Goal: Task Accomplishment & Management: Complete application form

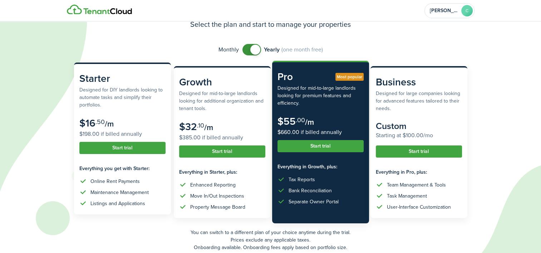
click at [136, 151] on button "Start trial" at bounding box center [122, 148] width 86 height 12
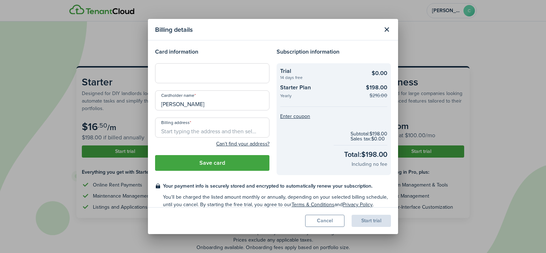
scroll to position [8, 0]
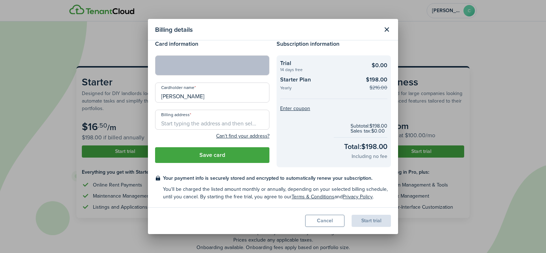
click at [208, 122] on input "Billing address" at bounding box center [212, 120] width 114 height 20
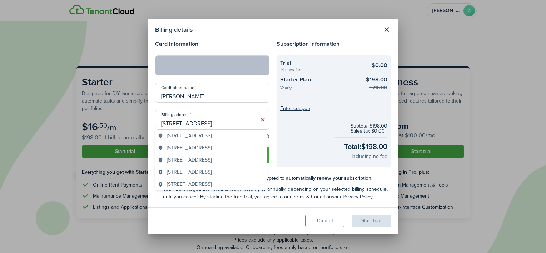
click at [212, 150] on span "[STREET_ADDRESS]" at bounding box center [189, 148] width 45 height 8
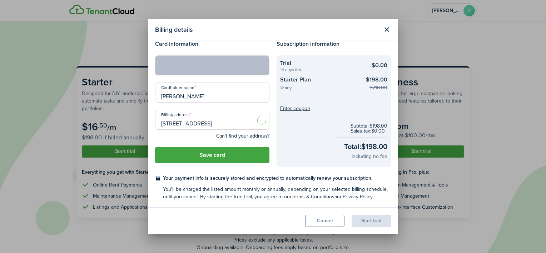
type input "[STREET_ADDRESS]"
click at [214, 158] on button "Save card" at bounding box center [212, 155] width 114 height 16
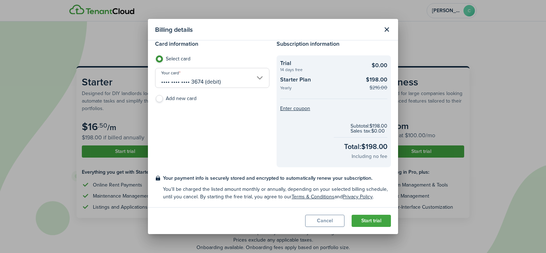
drag, startPoint x: 369, startPoint y: 224, endPoint x: 373, endPoint y: 224, distance: 4.4
click at [369, 224] on button "Start trial" at bounding box center [371, 221] width 39 height 12
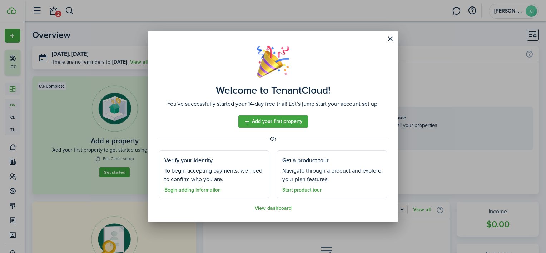
click at [293, 120] on link "Add your first property" at bounding box center [274, 122] width 70 height 12
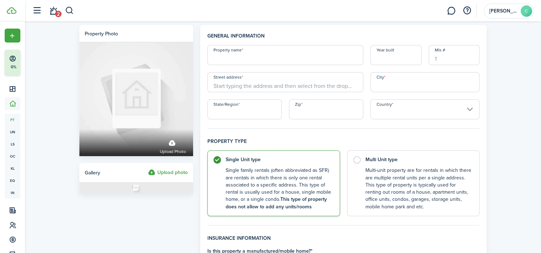
click at [266, 56] on input "Property name" at bounding box center [285, 55] width 156 height 20
click at [399, 57] on input "Year built" at bounding box center [395, 55] width 51 height 20
click at [286, 84] on input "Street address" at bounding box center [285, 82] width 156 height 20
type input "[STREET_ADDRESS]"
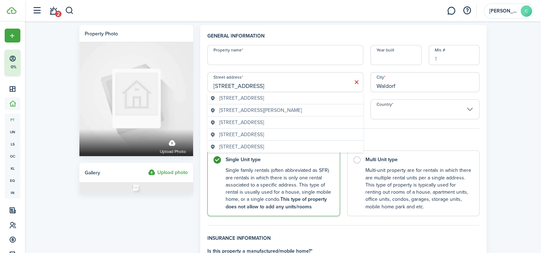
type input "Waldorf"
click at [319, 125] on geo-item "[STREET_ADDRESS]" at bounding box center [285, 123] width 150 height 8
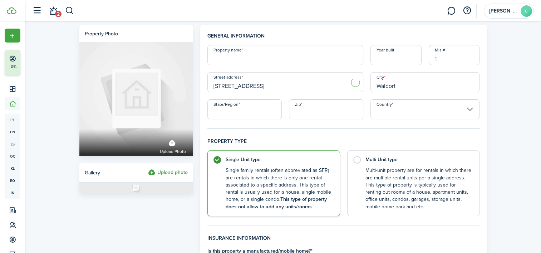
type input "[STREET_ADDRESS]"
type input "MD"
type input "20602"
type input "[GEOGRAPHIC_DATA]"
click at [310, 54] on input "Property name" at bounding box center [285, 55] width 156 height 20
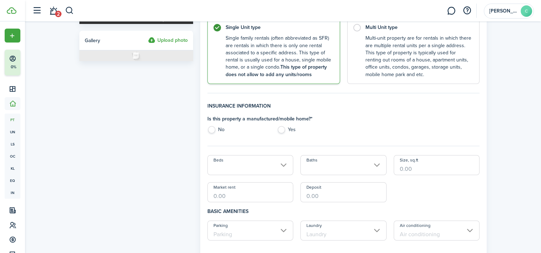
scroll to position [143, 0]
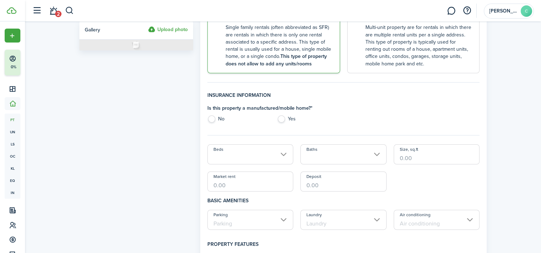
type input "[GEOGRAPHIC_DATA]"
click at [212, 119] on label "No" at bounding box center [238, 121] width 63 height 11
radio input "true"
click at [276, 158] on input "Beds" at bounding box center [250, 154] width 86 height 20
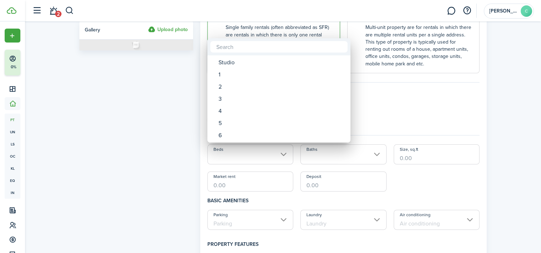
click at [422, 112] on div at bounding box center [271, 127] width 656 height 368
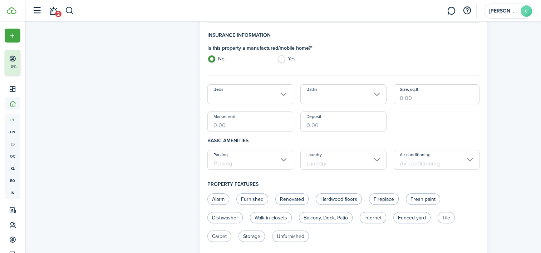
scroll to position [215, 0]
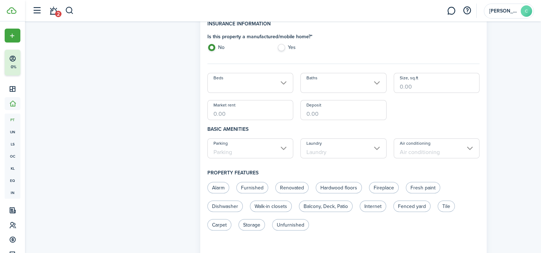
click at [236, 115] on input "Market rent" at bounding box center [250, 110] width 86 height 20
type input "$2,450.00"
click at [338, 113] on input "Deposit" at bounding box center [343, 110] width 86 height 20
type input "$2,450.00"
click at [334, 125] on h4 "Basic amenities" at bounding box center [343, 129] width 273 height 18
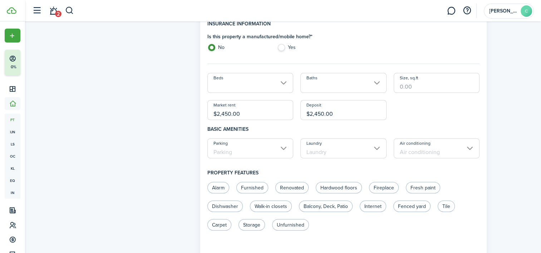
click at [285, 147] on input "Parking" at bounding box center [250, 148] width 86 height 20
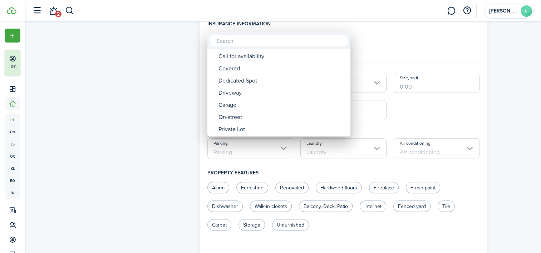
click at [438, 112] on div at bounding box center [271, 127] width 656 height 368
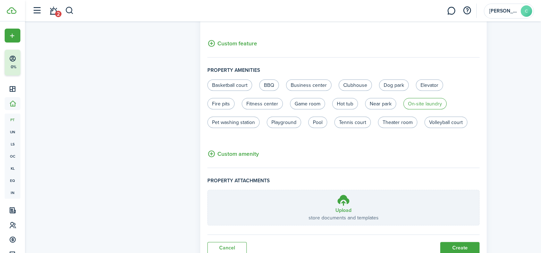
scroll to position [454, 0]
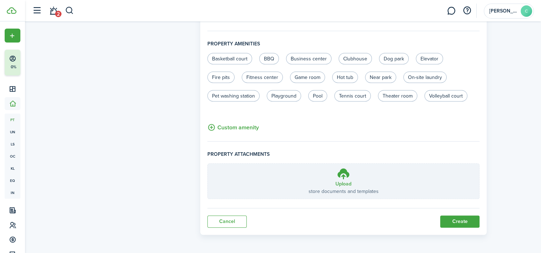
click at [467, 217] on button "Create" at bounding box center [459, 222] width 39 height 12
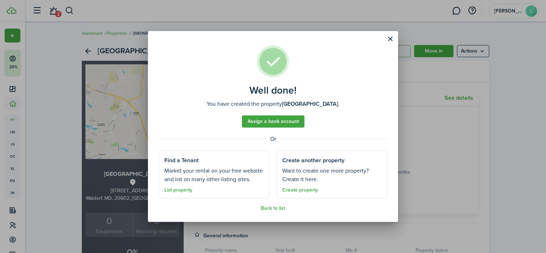
click at [289, 123] on link "Assign a bank account" at bounding box center [273, 122] width 63 height 12
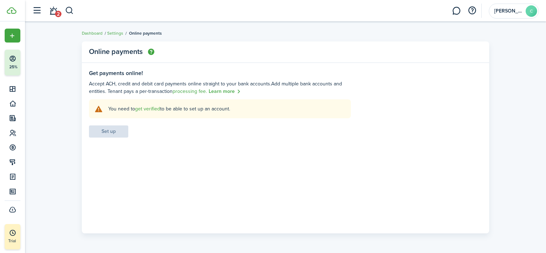
click at [146, 108] on link "get verified" at bounding box center [147, 109] width 25 height 8
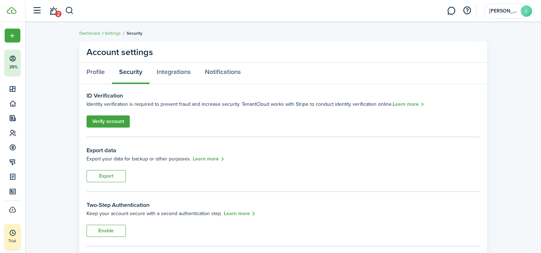
click at [115, 121] on link "Verify account" at bounding box center [108, 122] width 43 height 12
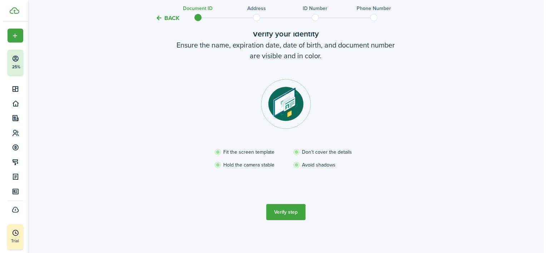
scroll to position [44, 0]
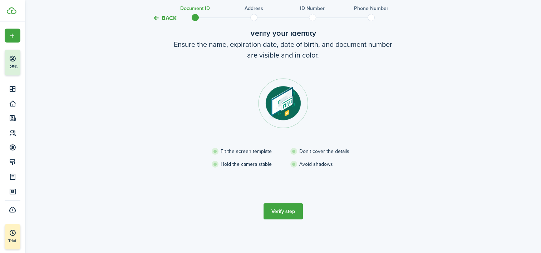
click at [283, 207] on button "Verify step" at bounding box center [283, 211] width 39 height 16
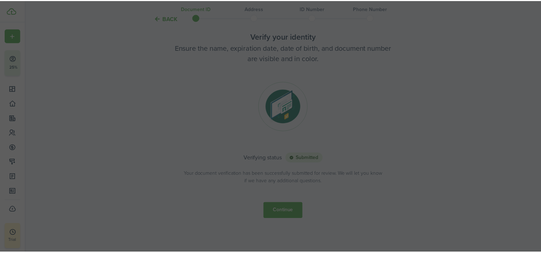
scroll to position [41, 0]
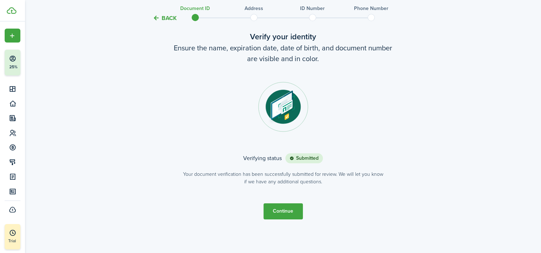
click at [282, 211] on button "Continue" at bounding box center [283, 211] width 39 height 16
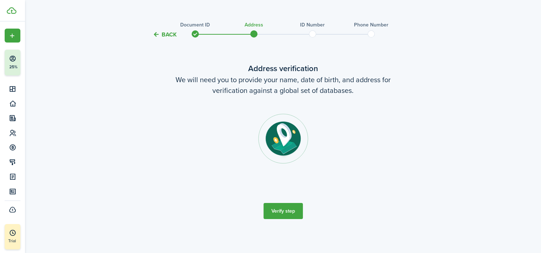
scroll to position [0, 0]
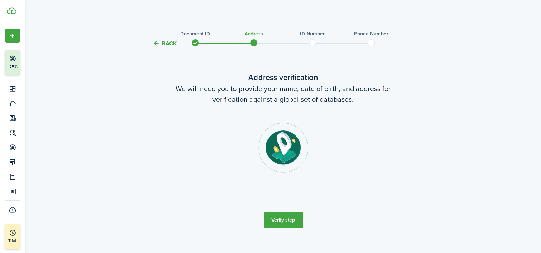
click at [296, 223] on button "Verify step" at bounding box center [283, 220] width 39 height 16
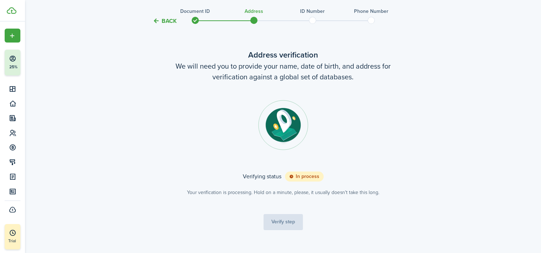
scroll to position [33, 0]
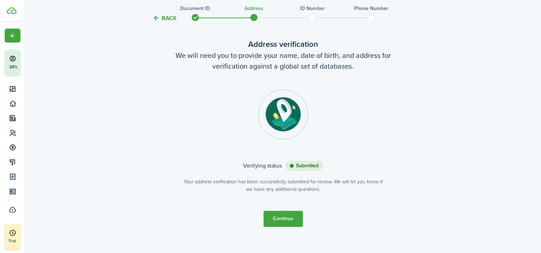
click at [287, 219] on button "Continue" at bounding box center [283, 219] width 39 height 16
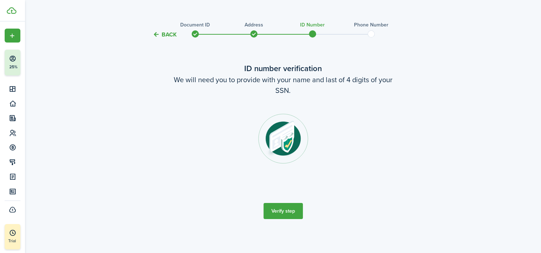
scroll to position [0, 0]
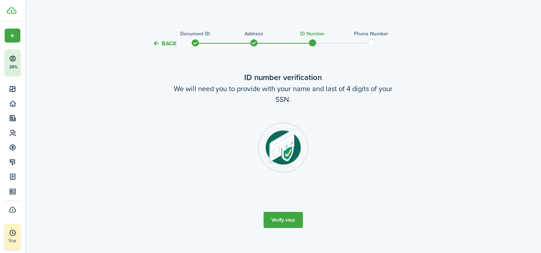
click at [290, 225] on button "Verify step" at bounding box center [283, 220] width 39 height 16
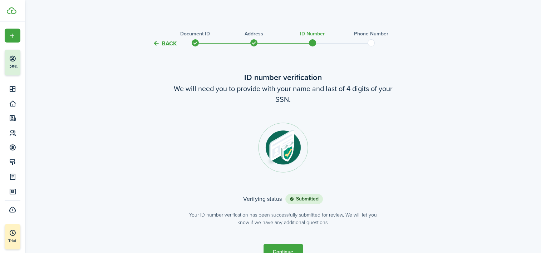
click at [284, 246] on button "Continue" at bounding box center [283, 252] width 39 height 16
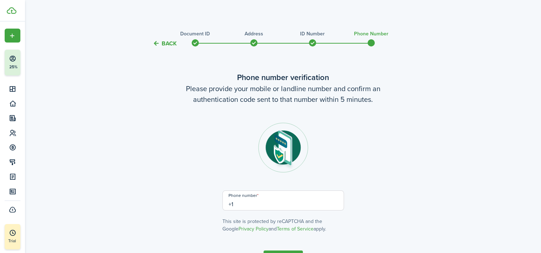
click at [261, 200] on input "+1" at bounding box center [283, 201] width 122 height 20
type input "[PHONE_NUMBER]"
click at [436, 117] on div "Back Document ID Address ID Number Phone Number Phone number verification Pleas…" at bounding box center [283, 153] width 415 height 256
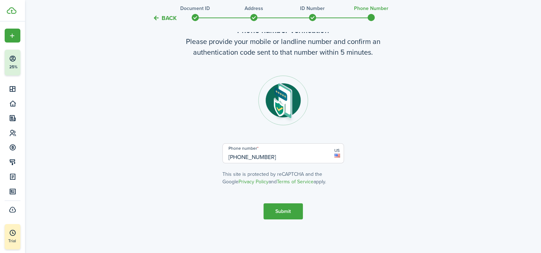
click at [277, 208] on button "Submit" at bounding box center [283, 211] width 39 height 16
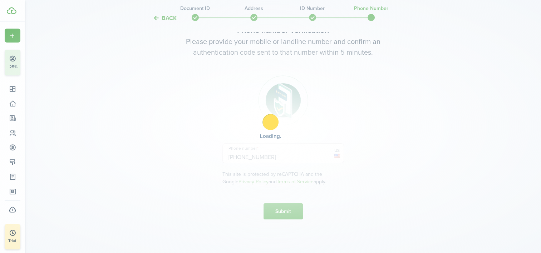
scroll to position [107, 0]
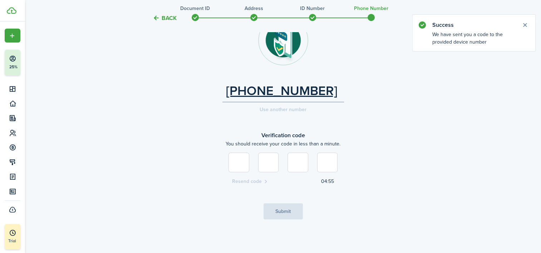
type input "6"
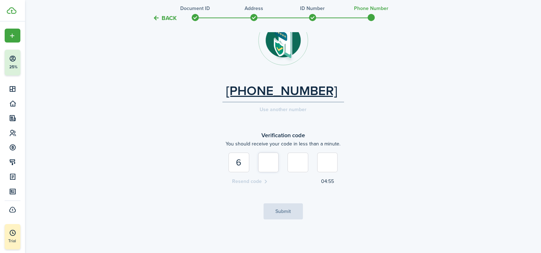
type input "5"
type input "6"
click at [285, 210] on button "Submit" at bounding box center [283, 211] width 39 height 16
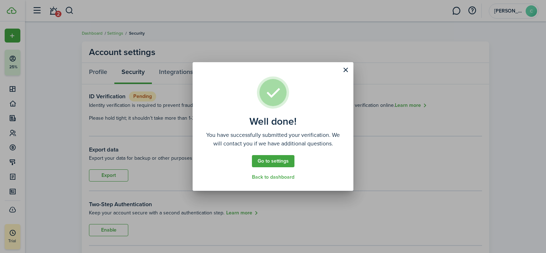
click at [286, 177] on link "Back to dashboard" at bounding box center [273, 178] width 43 height 6
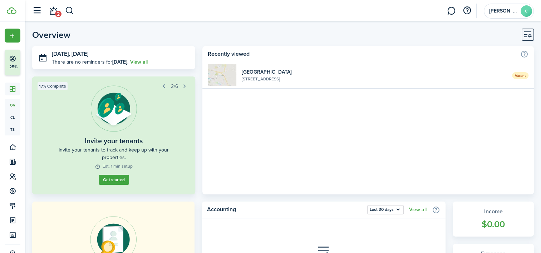
click at [365, 72] on widget-list-item-title "[GEOGRAPHIC_DATA]" at bounding box center [374, 72] width 265 height 8
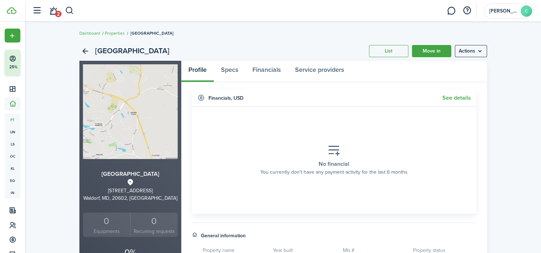
click at [462, 97] on link "See details" at bounding box center [456, 98] width 29 height 6
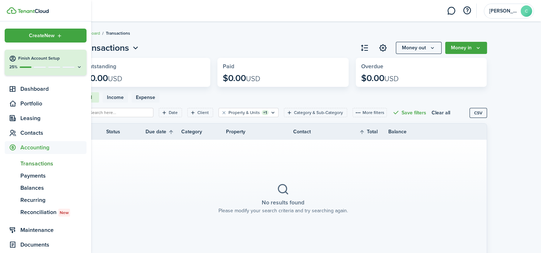
click at [42, 62] on button "Finish Account Setup 25%" at bounding box center [46, 63] width 82 height 26
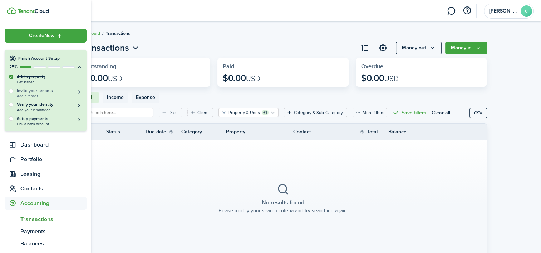
click at [58, 95] on span "Add a tenant" at bounding box center [49, 96] width 65 height 4
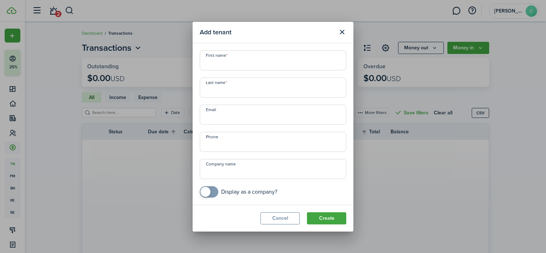
click at [275, 62] on input "First name" at bounding box center [273, 60] width 147 height 20
type input "Malika"
type input "[PERSON_NAME]"
type input "[EMAIL_ADDRESS][PERSON_NAME][DOMAIN_NAME]"
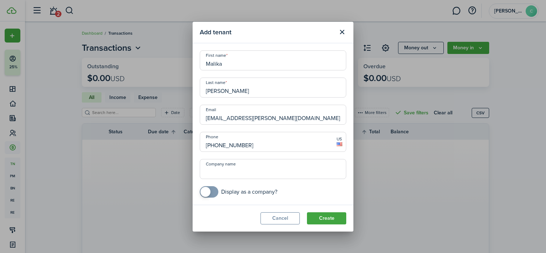
type input "[PHONE_NUMBER]"
click at [287, 172] on input "Company name" at bounding box center [273, 169] width 147 height 20
click at [329, 220] on button "Create" at bounding box center [326, 218] width 39 height 12
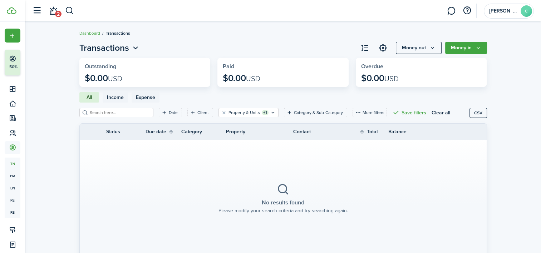
click at [471, 45] on button "Money in" at bounding box center [466, 48] width 42 height 12
click at [517, 54] on invoice-list "Transactions Money out Money in Outstanding $0.00 USD Paid $0.00 USD Overdue $0…" at bounding box center [283, 153] width 516 height 231
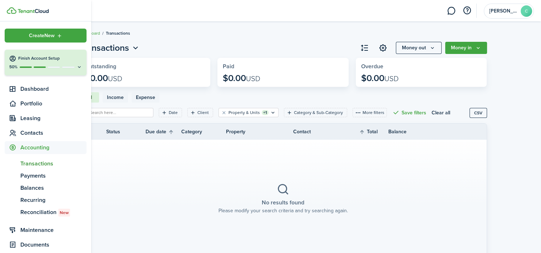
click at [51, 64] on div "50%" at bounding box center [45, 67] width 73 height 6
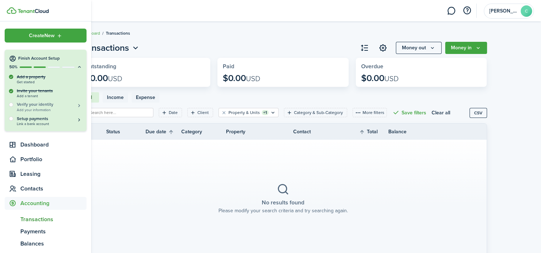
click at [55, 105] on h5 "Verify your identity" at bounding box center [49, 105] width 65 height 6
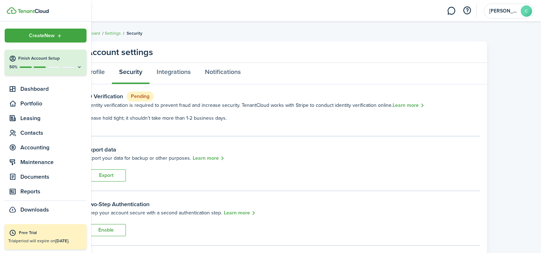
click at [37, 64] on div "50%" at bounding box center [45, 67] width 73 height 6
click at [30, 119] on span "Leasing" at bounding box center [53, 118] width 66 height 9
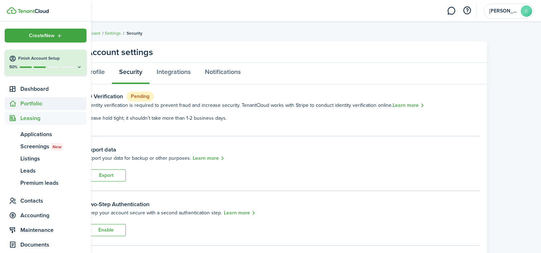
click at [41, 103] on span "Portfolio" at bounding box center [53, 103] width 66 height 9
